Goal: Communication & Community: Share content

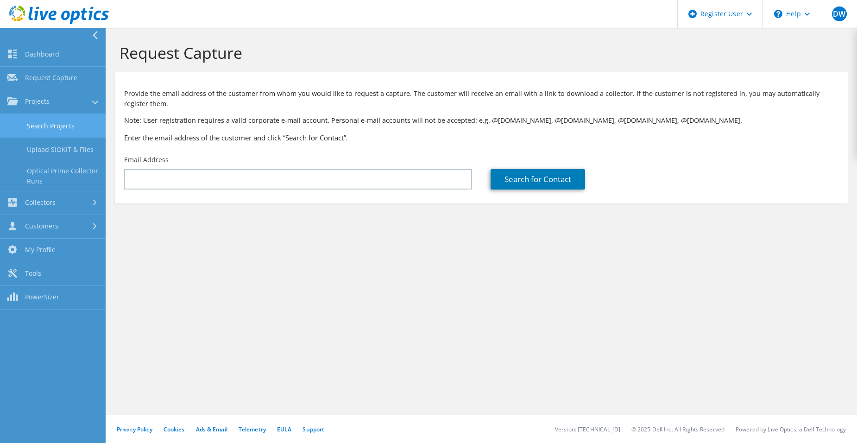
click at [60, 123] on link "Search Projects" at bounding box center [53, 126] width 106 height 24
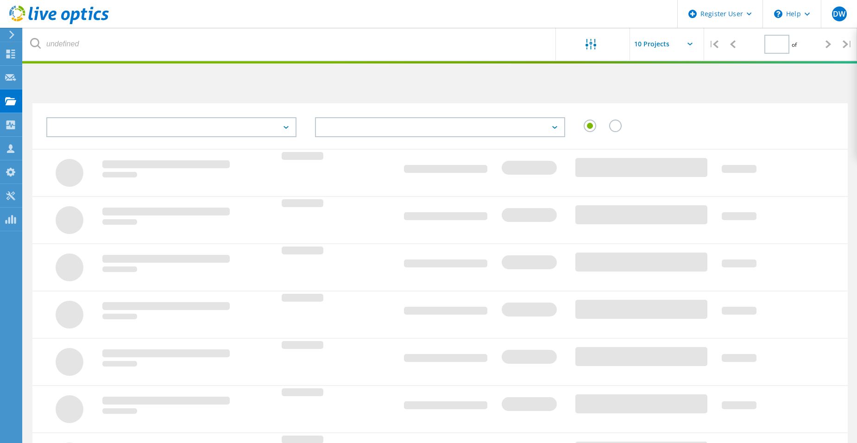
type input "1"
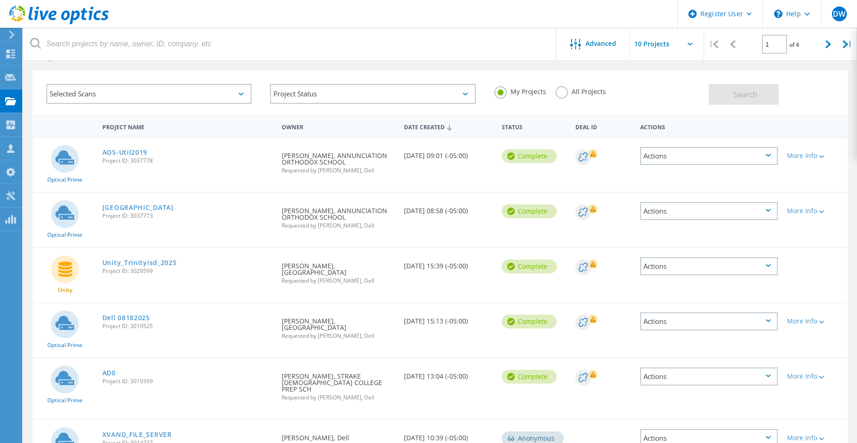
scroll to position [46, 0]
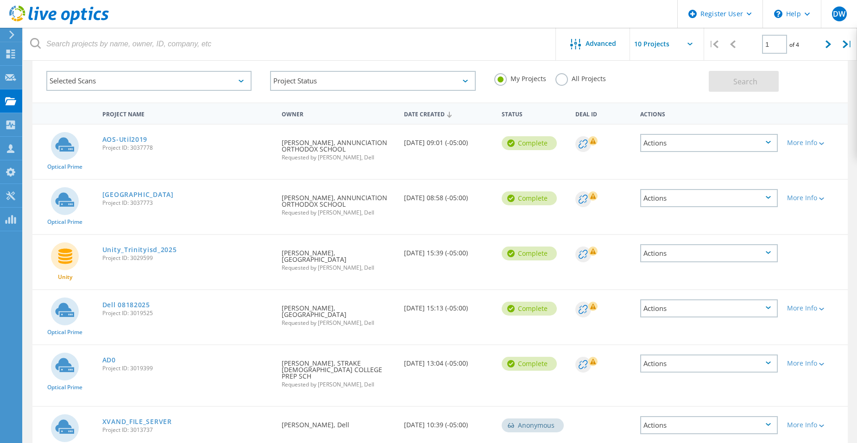
click at [717, 141] on div "Actions" at bounding box center [709, 143] width 138 height 18
click at [698, 146] on div "Share" at bounding box center [709, 150] width 136 height 14
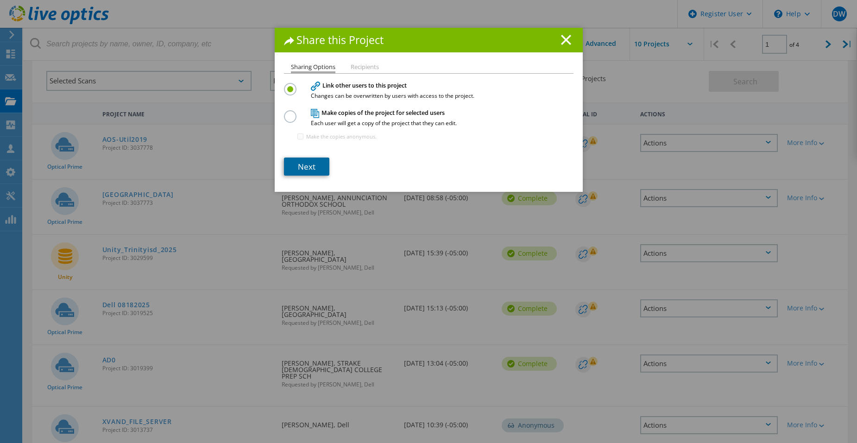
click at [309, 168] on link "Next" at bounding box center [306, 166] width 45 height 18
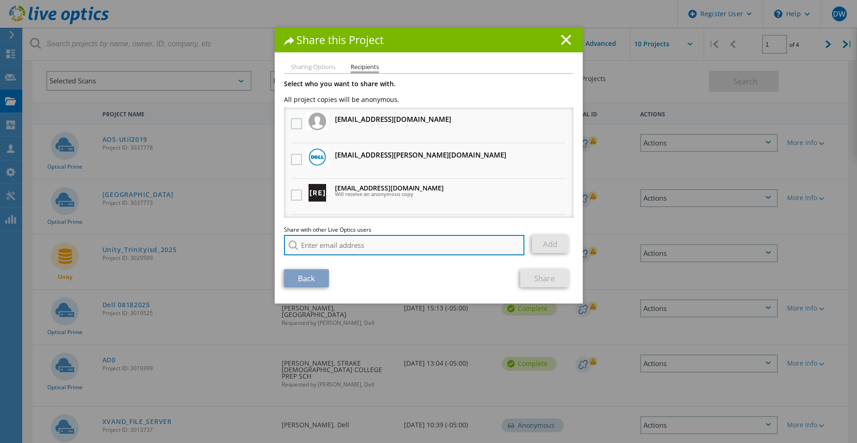
click at [347, 238] on input "search" at bounding box center [404, 245] width 241 height 20
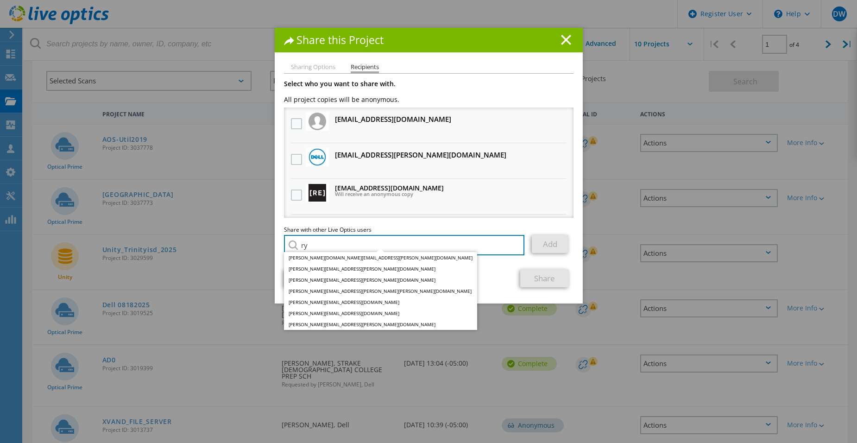
type input "r"
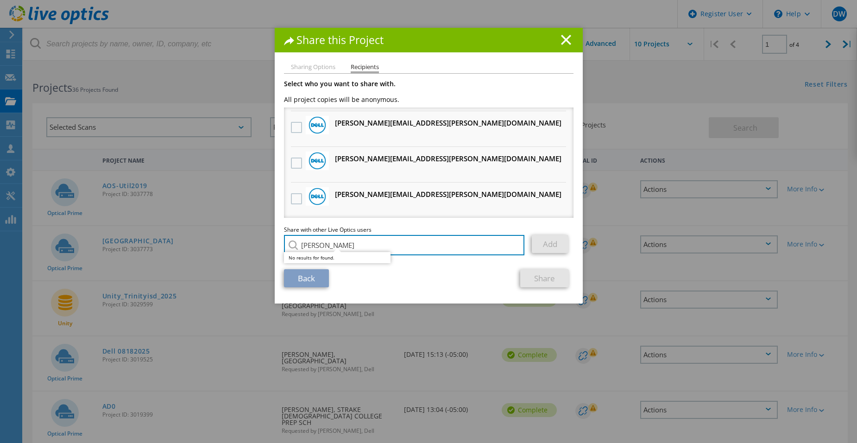
scroll to position [787, 0]
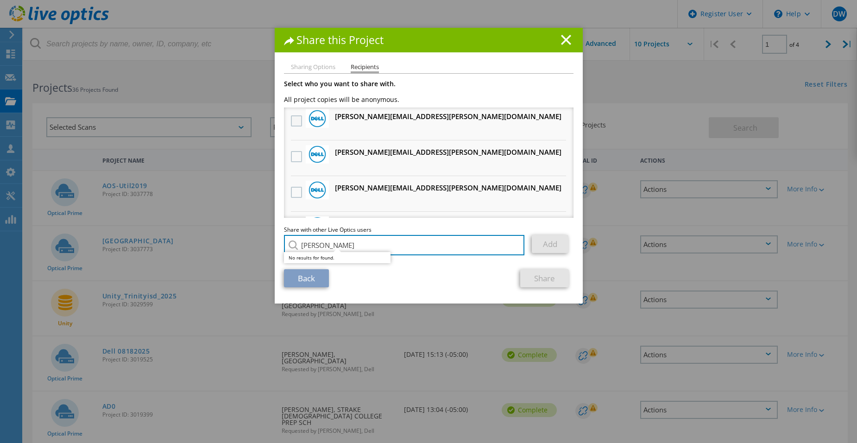
type input "brendan ryan"
click at [294, 122] on label at bounding box center [297, 120] width 13 height 11
click at [0, 0] on input "checkbox" at bounding box center [0, 0] width 0 height 0
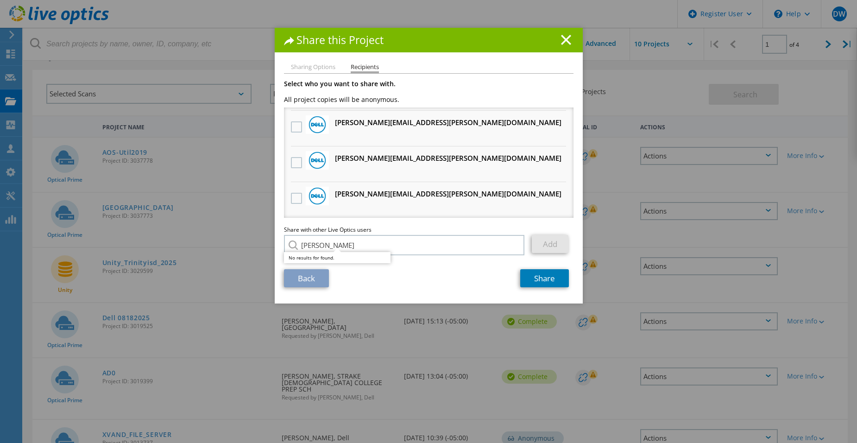
scroll to position [46, 0]
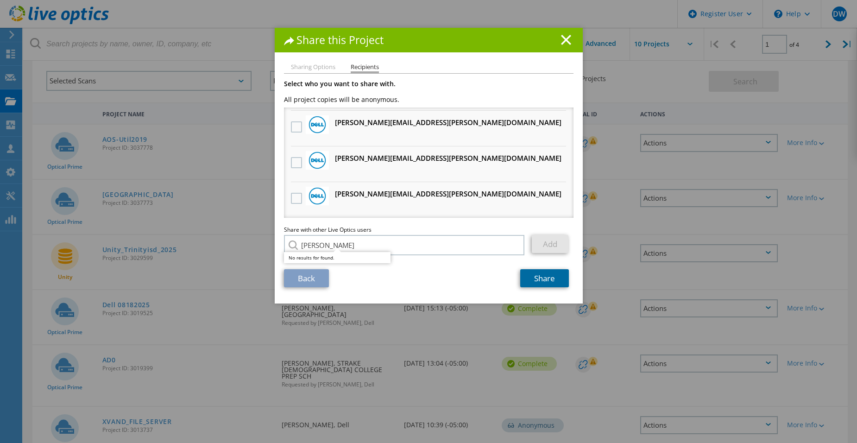
click at [545, 282] on link "Share" at bounding box center [544, 278] width 49 height 18
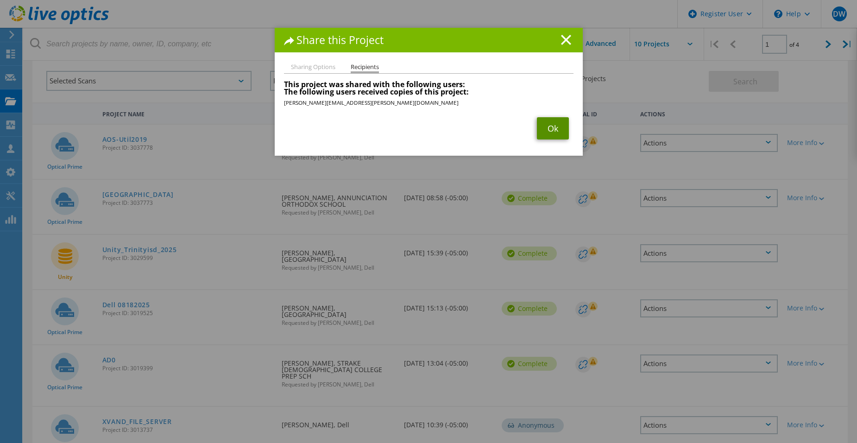
click at [550, 124] on link "Ok" at bounding box center [553, 128] width 32 height 22
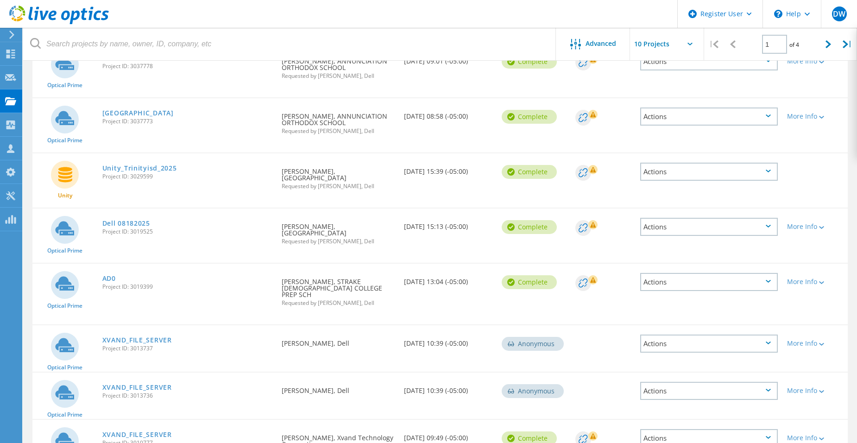
scroll to position [145, 0]
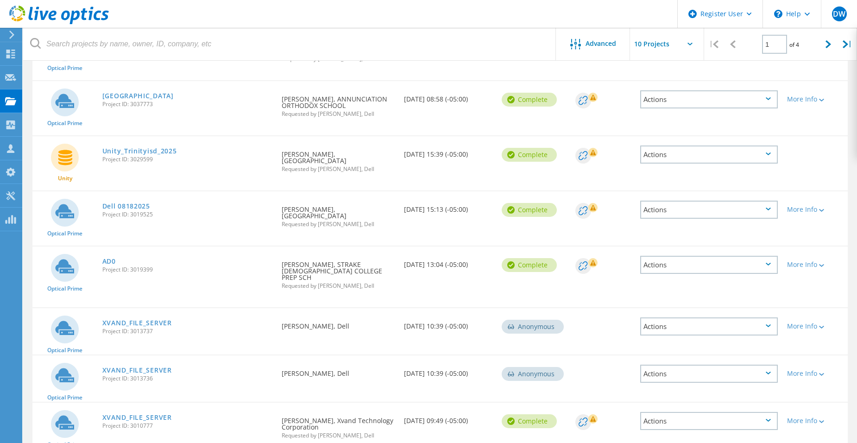
click at [143, 14] on header "Register User \n Help Explore Helpful Articles Contact Support DW Dell User Dyl…" at bounding box center [428, 14] width 857 height 28
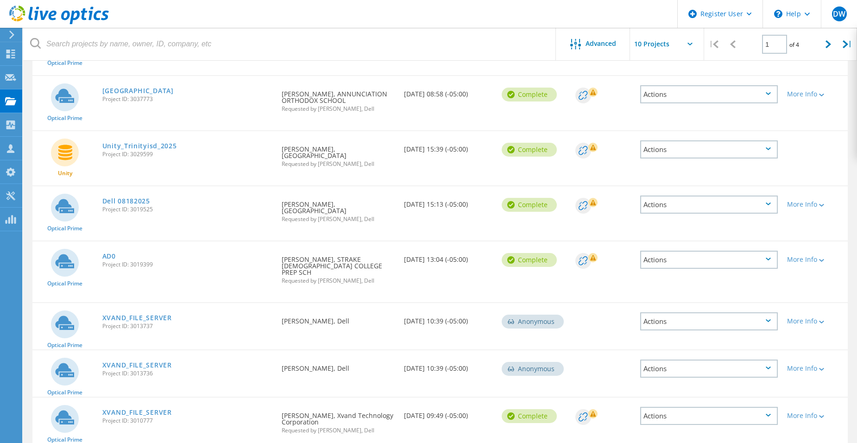
scroll to position [52, 0]
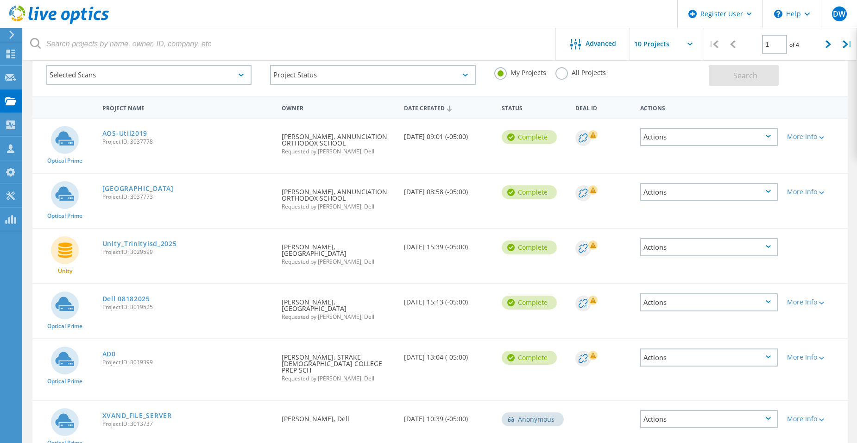
click at [545, 18] on header "Register User \n Help Explore Helpful Articles Contact Support DW Dell User Dyl…" at bounding box center [428, 14] width 857 height 28
click at [367, 15] on header "Register User \n Help Explore Helpful Articles Contact Support DW Dell User Dyl…" at bounding box center [428, 14] width 857 height 28
click at [482, 68] on div "Project Status In Progress Complete Published Anonymous Archived Error" at bounding box center [373, 75] width 224 height 38
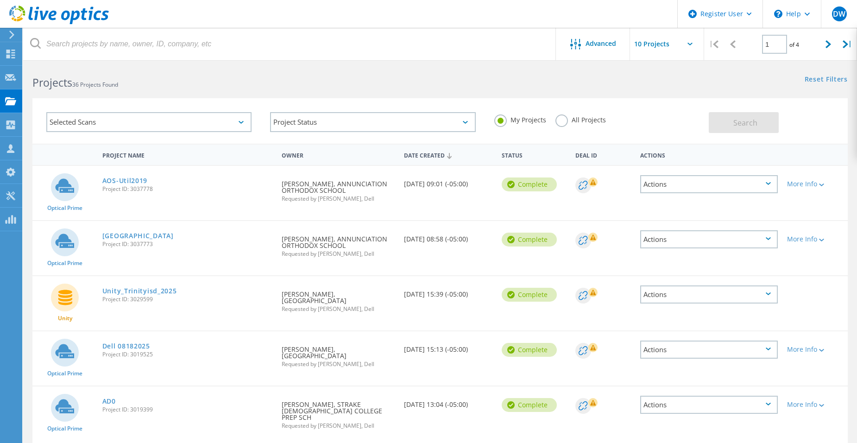
scroll to position [0, 0]
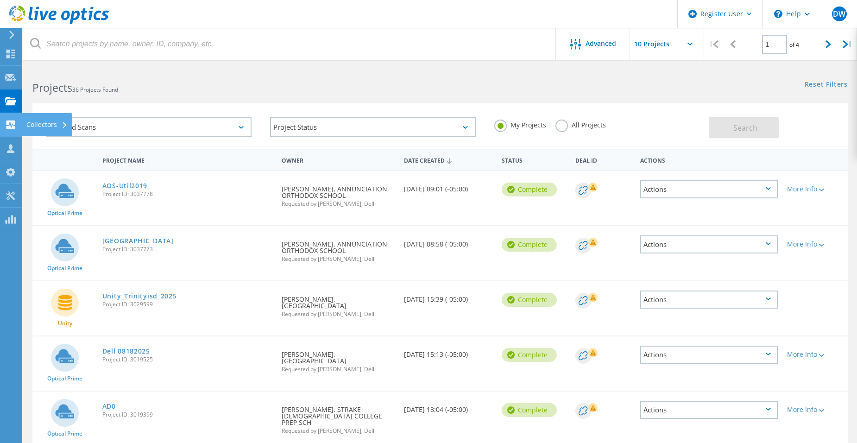
click at [12, 125] on icon at bounding box center [10, 124] width 11 height 9
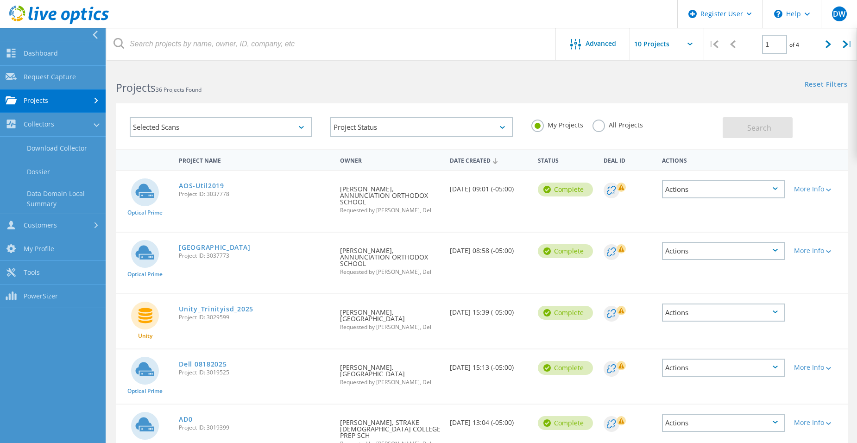
click at [145, 77] on div "Projects 36 Projects Found" at bounding box center [293, 79] width 375 height 25
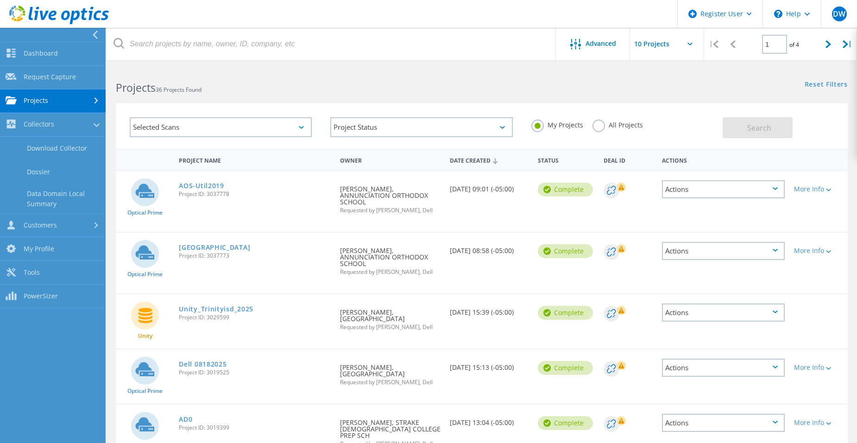
drag, startPoint x: 398, startPoint y: 29, endPoint x: 374, endPoint y: 38, distance: 25.2
click at [397, 67] on div "Register User \n Help Explore Helpful Articles Contact Support DW Dell User Dyl…" at bounding box center [428, 406] width 857 height 679
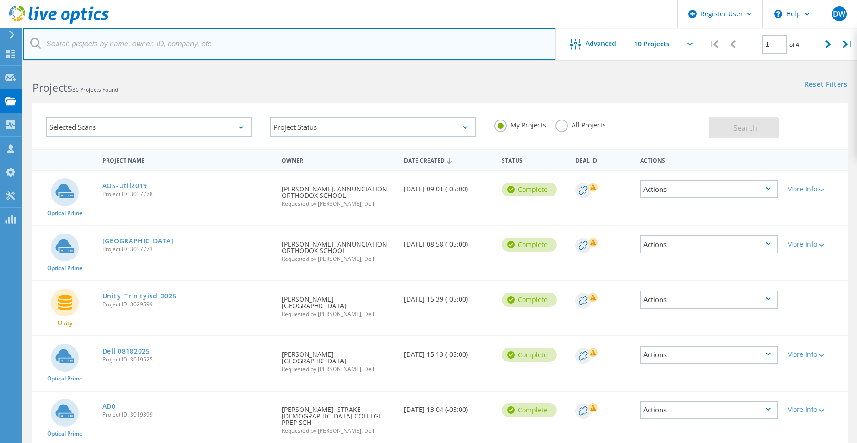
drag, startPoint x: 374, startPoint y: 38, endPoint x: 337, endPoint y: 43, distance: 37.3
click at [373, 38] on input "text" at bounding box center [289, 44] width 533 height 32
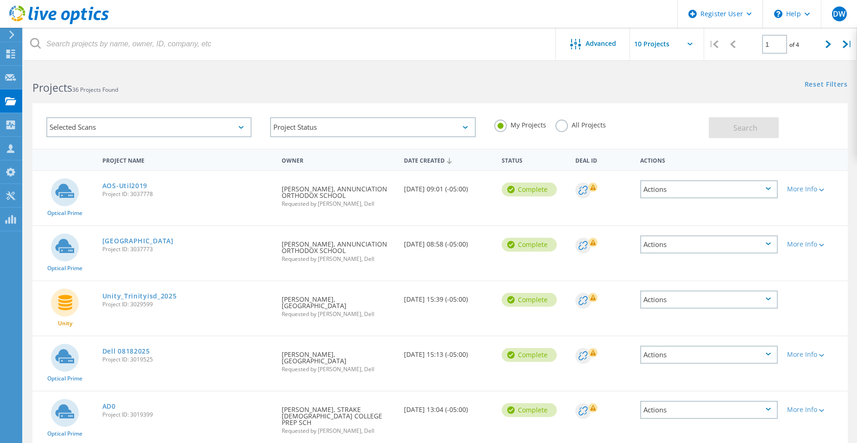
click at [260, 75] on div "Projects 36 Projects Found" at bounding box center [231, 79] width 417 height 25
